Goal: Transaction & Acquisition: Purchase product/service

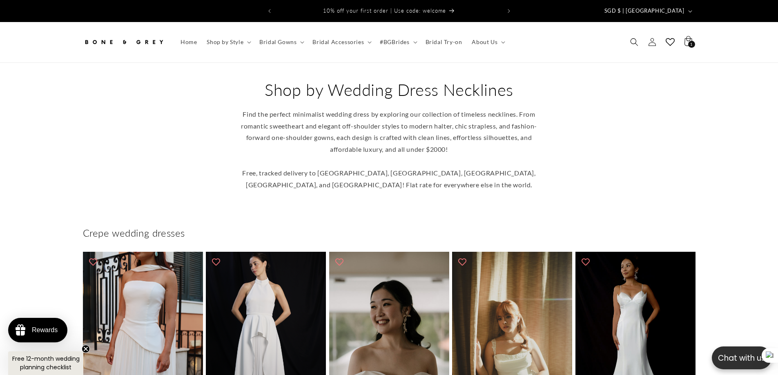
click at [734, 216] on div "Crepe wedding dresses Elsa (with Neck Scarf) Elsa (with Neck Scarf) (1) Regular…" at bounding box center [389, 376] width 778 height 329
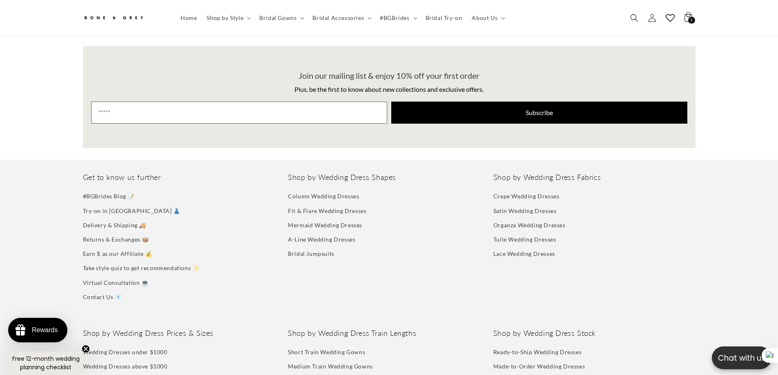
scroll to position [1712, 0]
